Goal: Find contact information: Find contact information

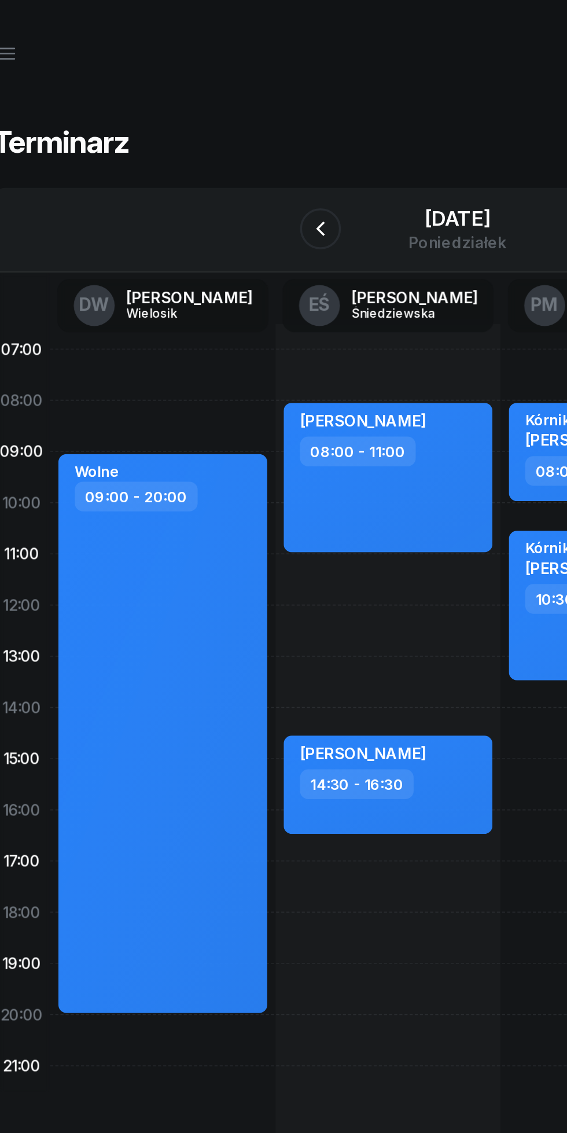
click at [256, 123] on div "[DATE]" at bounding box center [284, 124] width 56 height 12
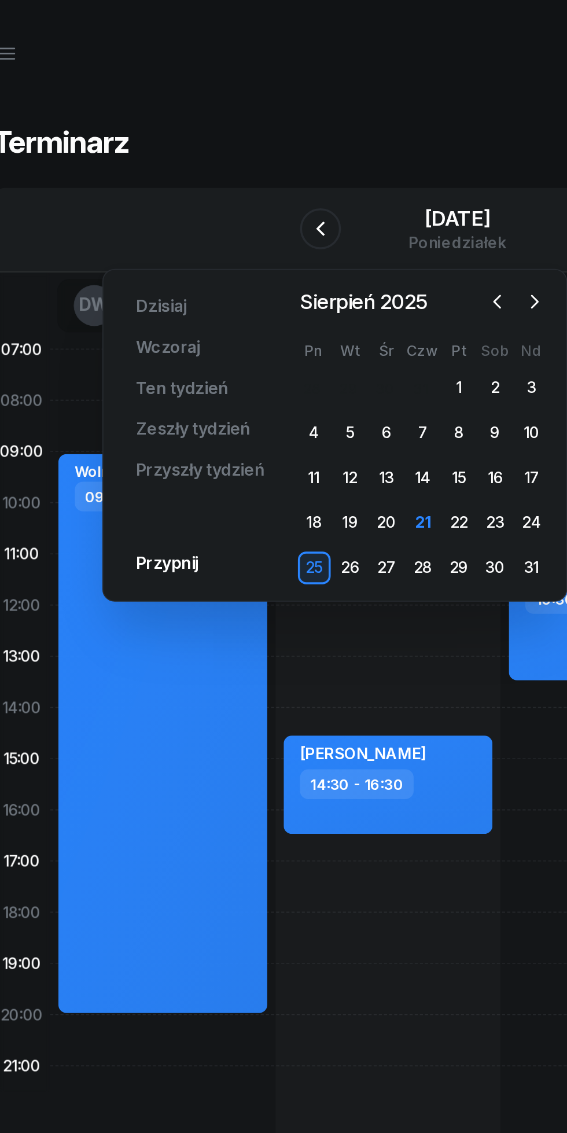
click at [263, 296] on div "21" at bounding box center [264, 295] width 19 height 19
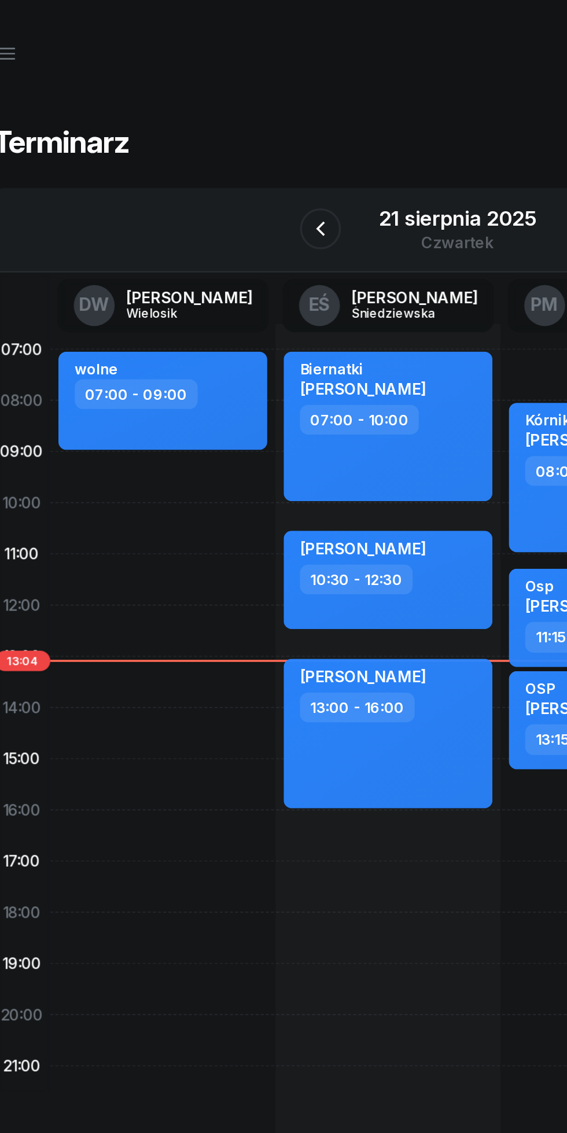
click at [268, 433] on div "[PERSON_NAME] 13:00 - 16:00" at bounding box center [244, 415] width 118 height 84
select select "13"
select select "16"
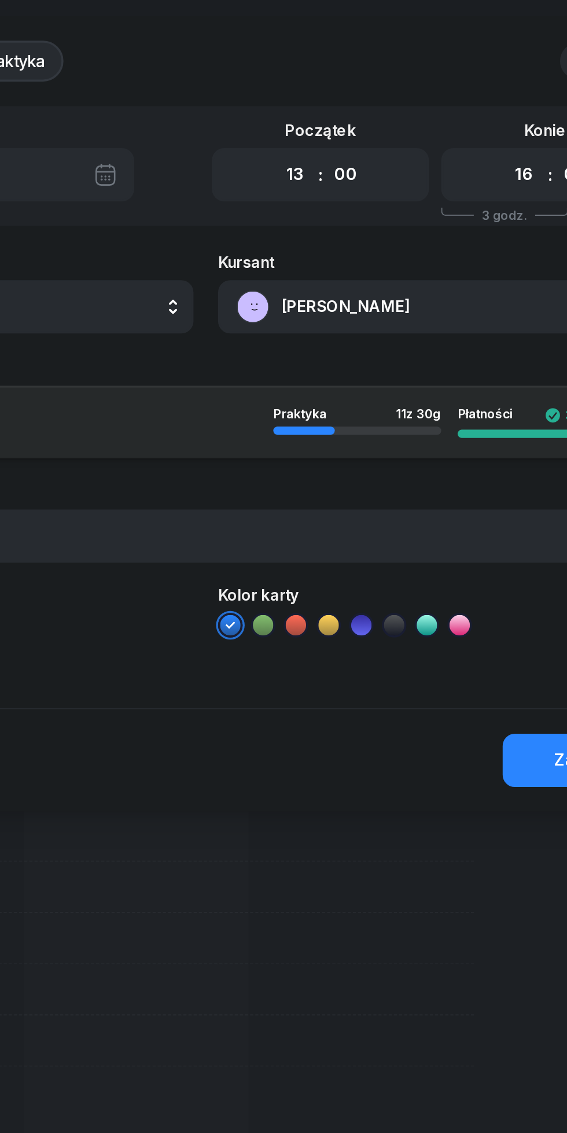
click at [360, 169] on button "[PERSON_NAME]" at bounding box center [414, 173] width 249 height 30
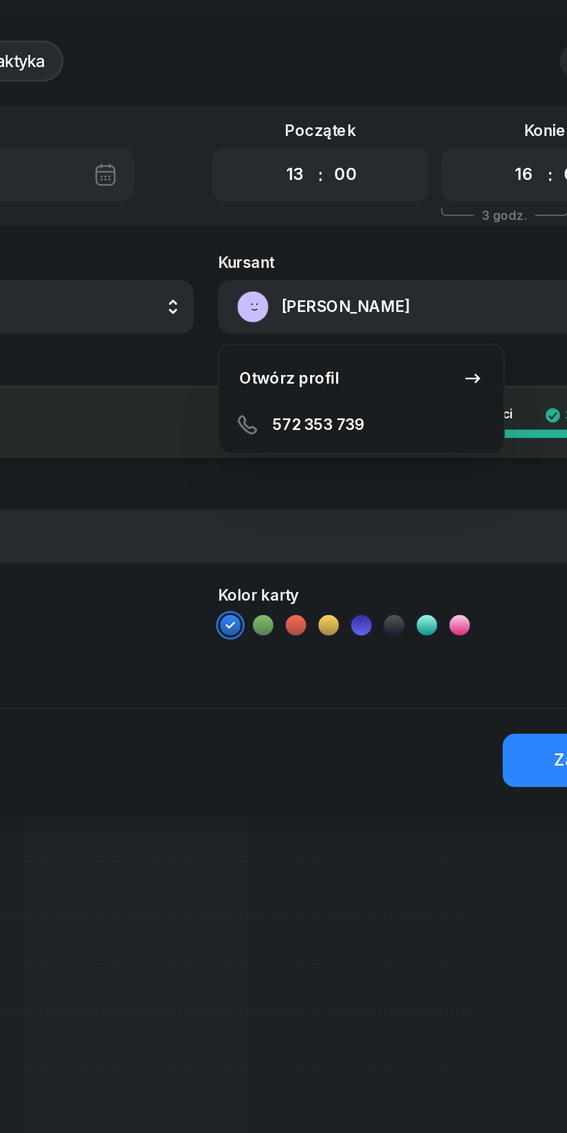
click at [352, 227] on link "Otwórz profil" at bounding box center [372, 214] width 152 height 29
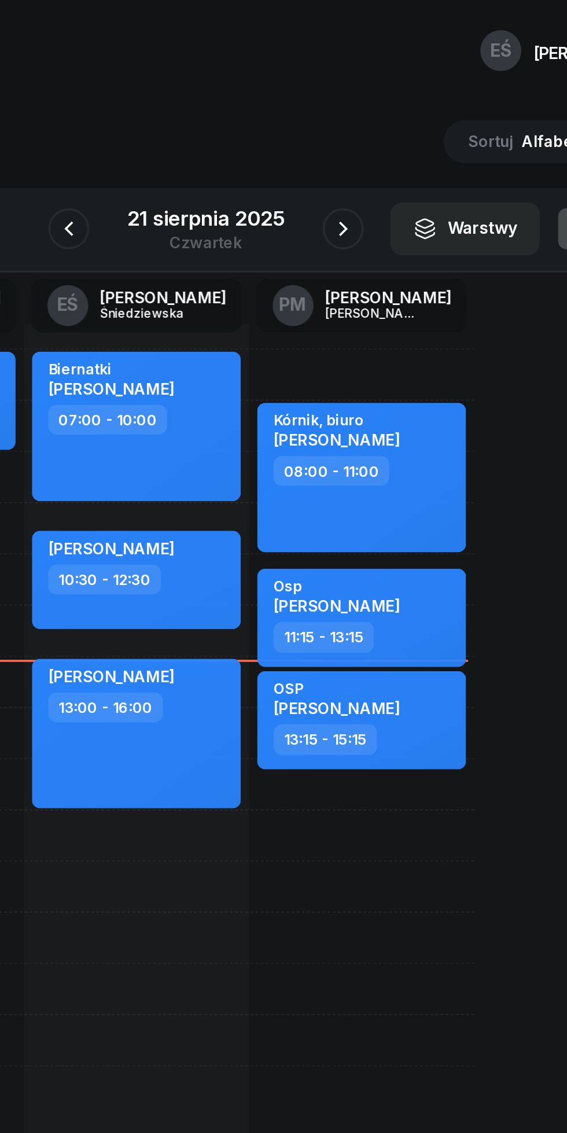
click at [267, 420] on div "[PERSON_NAME] 13:00 - 16:00" at bounding box center [244, 415] width 118 height 84
select select "13"
select select "16"
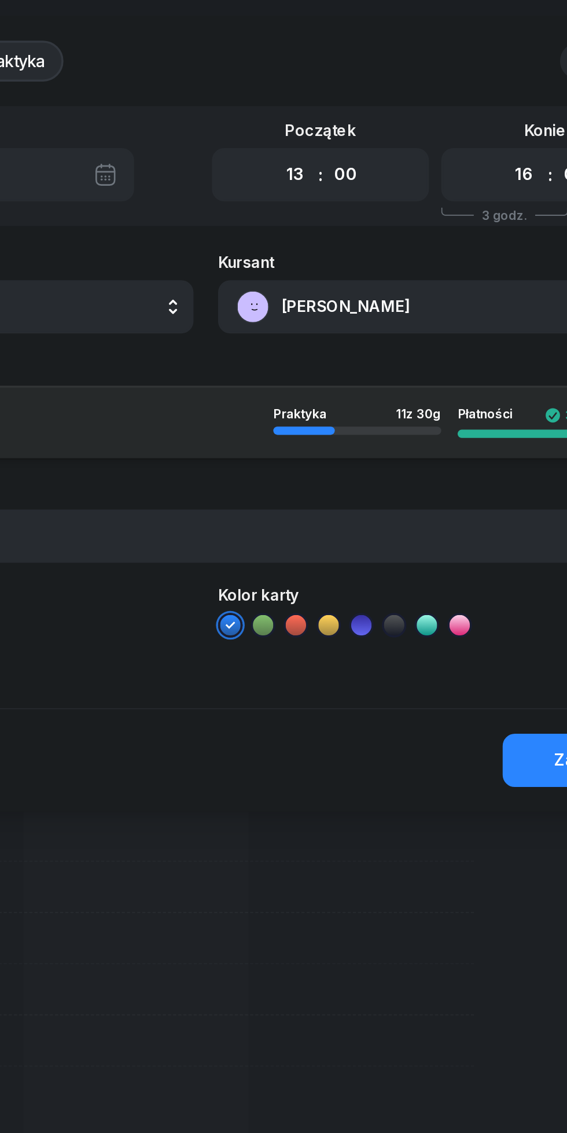
click at [353, 182] on button "[PERSON_NAME]" at bounding box center [414, 173] width 249 height 30
